Goal: Navigation & Orientation: Find specific page/section

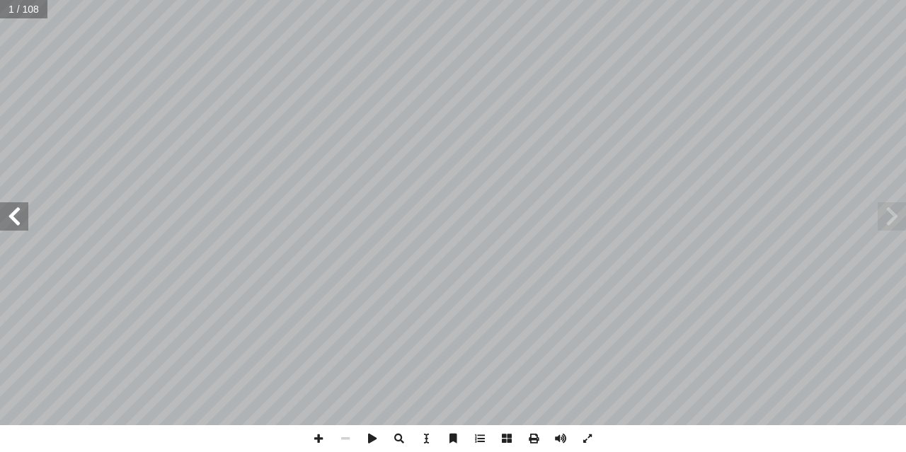
click at [19, 230] on span at bounding box center [14, 216] width 28 height 28
click at [19, 229] on span at bounding box center [14, 216] width 28 height 28
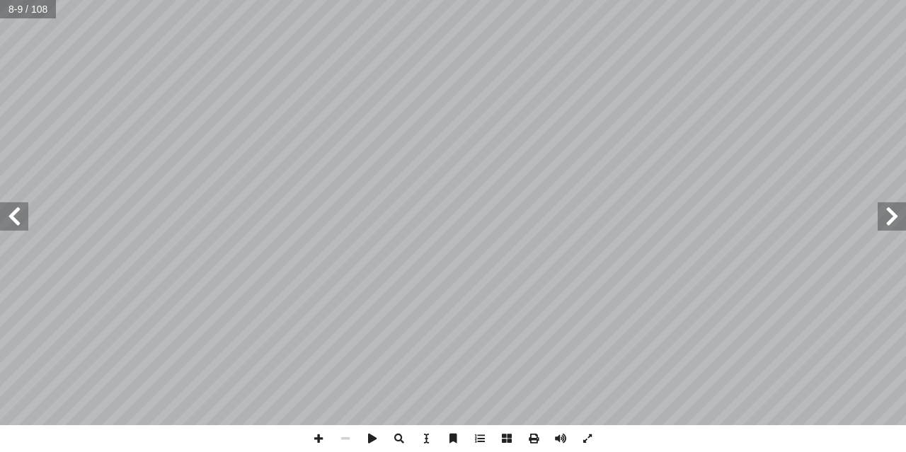
click at [20, 229] on span at bounding box center [14, 216] width 28 height 28
click at [312, 442] on span at bounding box center [318, 438] width 27 height 27
click at [379, 129] on html "الصفحة الرئيسية الصف الأول الصف الثاني الصف الثالث الصف الرابع الصف الخامس الصف…" at bounding box center [453, 64] width 906 height 129
